Goal: Task Accomplishment & Management: Manage account settings

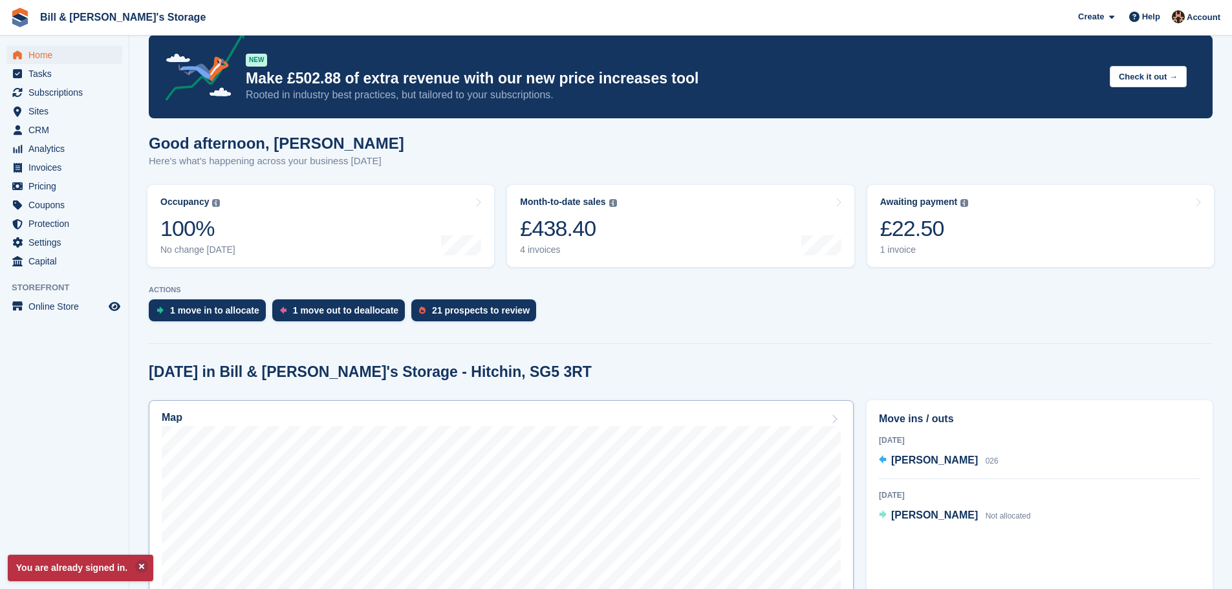
scroll to position [194, 0]
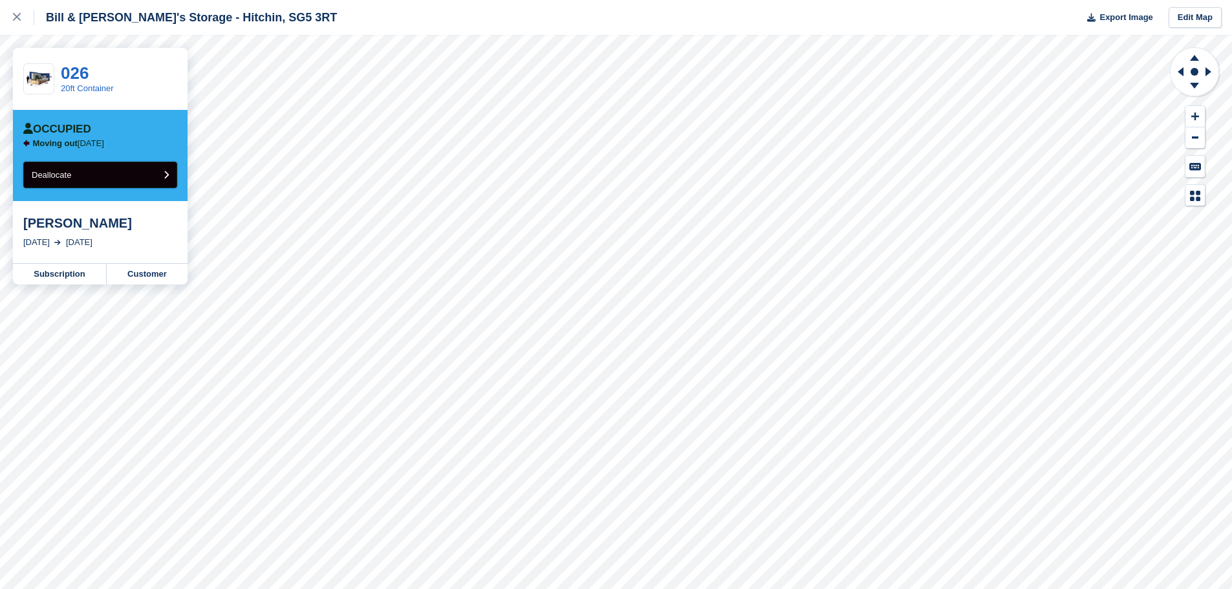
click at [120, 183] on button "Deallocate" at bounding box center [100, 175] width 154 height 27
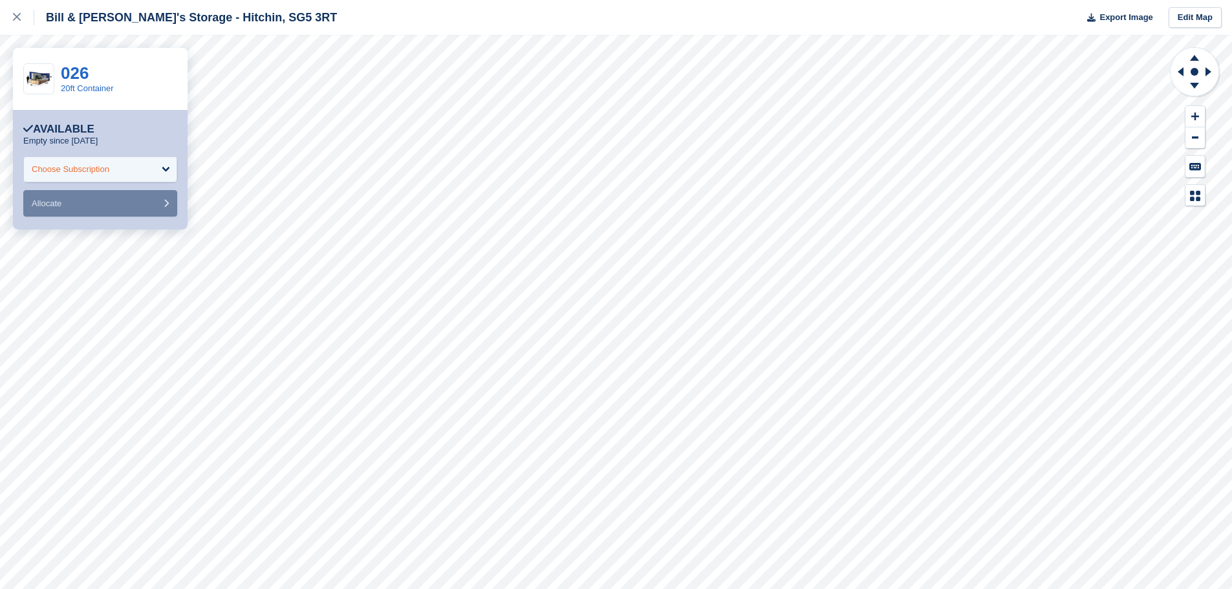
click at [65, 178] on div "Choose Subscription" at bounding box center [100, 169] width 154 height 26
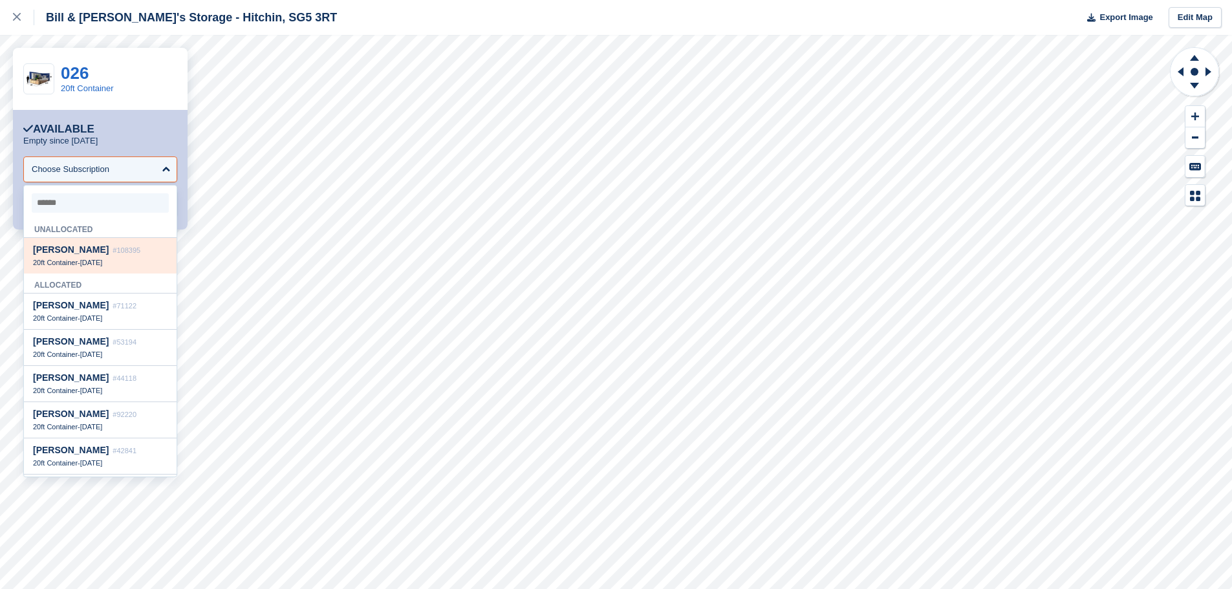
click at [69, 250] on span "[PERSON_NAME]" at bounding box center [71, 249] width 76 height 10
select select "******"
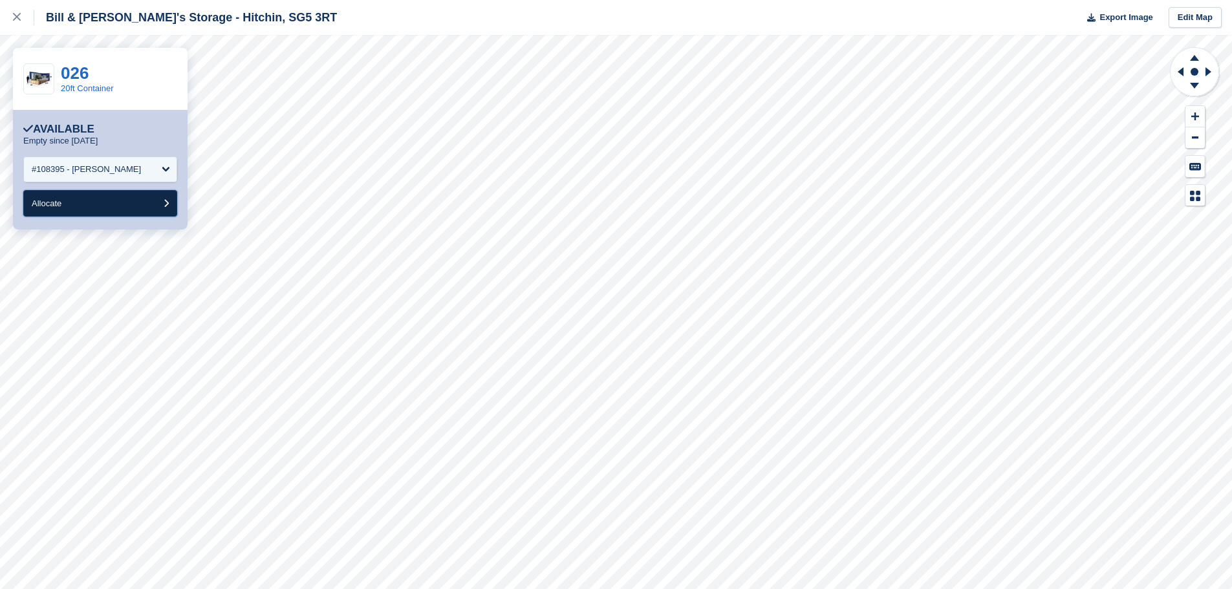
click at [77, 202] on button "Allocate" at bounding box center [100, 203] width 154 height 27
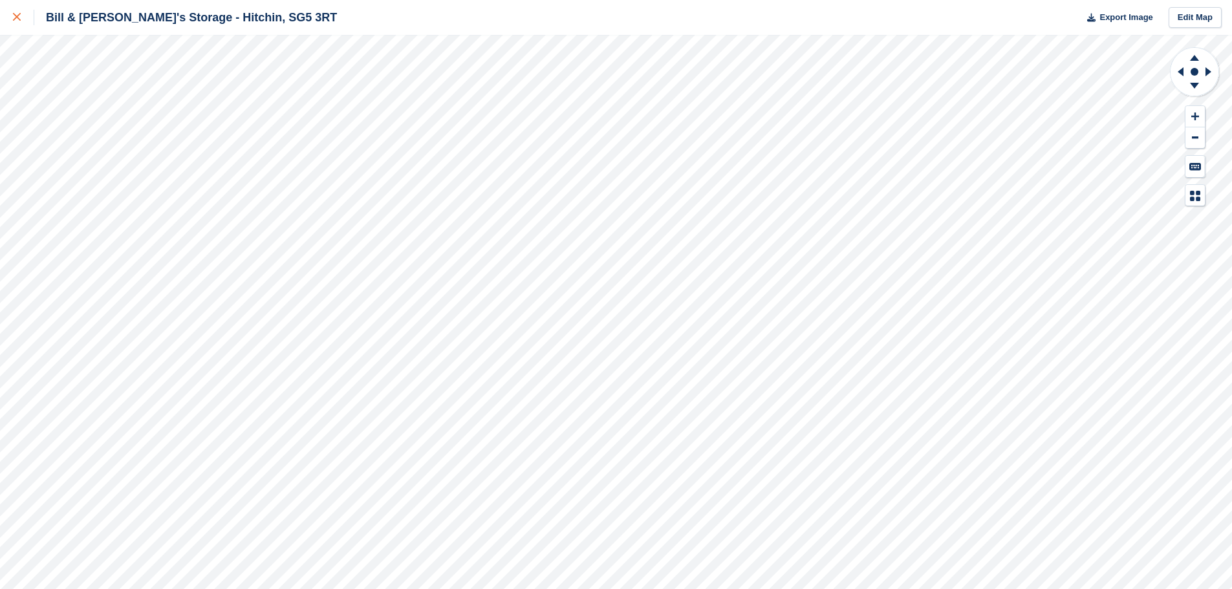
click at [21, 17] on div at bounding box center [23, 18] width 21 height 16
